Goal: Task Accomplishment & Management: Manage account settings

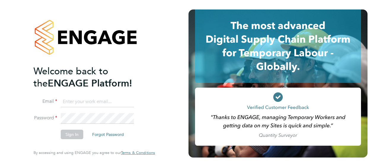
click at [74, 102] on input at bounding box center [97, 102] width 73 height 11
type input "engagemasterlogins@hays.com"
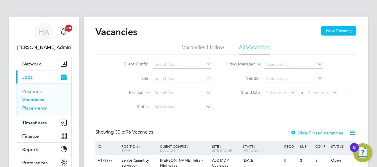
click at [31, 108] on link "Placements" at bounding box center [34, 108] width 25 height 6
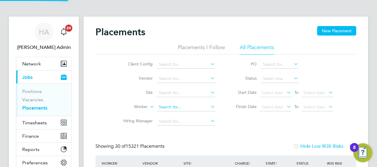
click at [167, 107] on input at bounding box center [186, 107] width 58 height 8
click at [174, 115] on b "Edwards" at bounding box center [184, 115] width 34 height 5
type input "Luc Edwards"
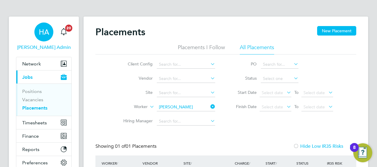
click at [45, 47] on span "Hays Admin" at bounding box center [44, 47] width 56 height 7
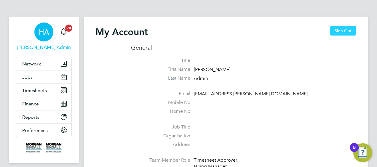
click at [342, 31] on button "Sign Out" at bounding box center [343, 30] width 26 height 9
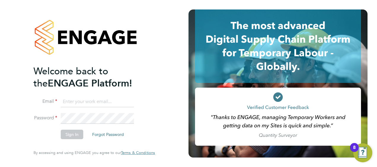
click at [94, 102] on input at bounding box center [97, 102] width 73 height 11
type input "vendorkeyaccounts2@hays.com"
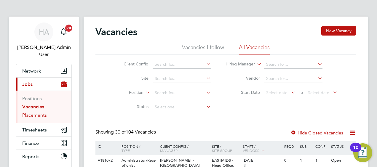
click at [39, 112] on link "Placements" at bounding box center [34, 115] width 25 height 6
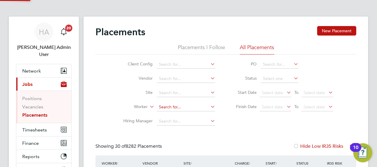
click at [164, 109] on input at bounding box center [186, 107] width 58 height 8
type input "[PERSON_NAME]"
